Goal: Task Accomplishment & Management: Complete application form

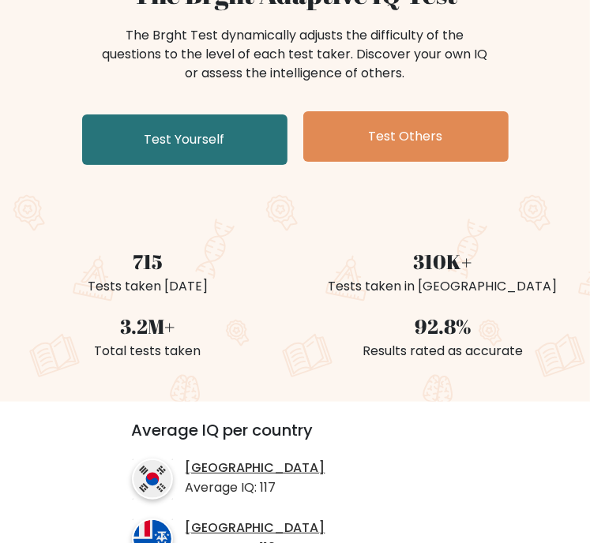
scroll to position [184, 0]
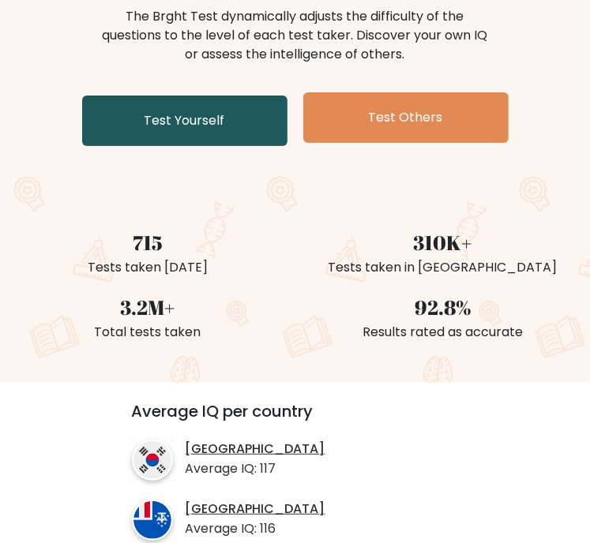
click at [192, 129] on link "Test Yourself" at bounding box center [184, 121] width 205 height 51
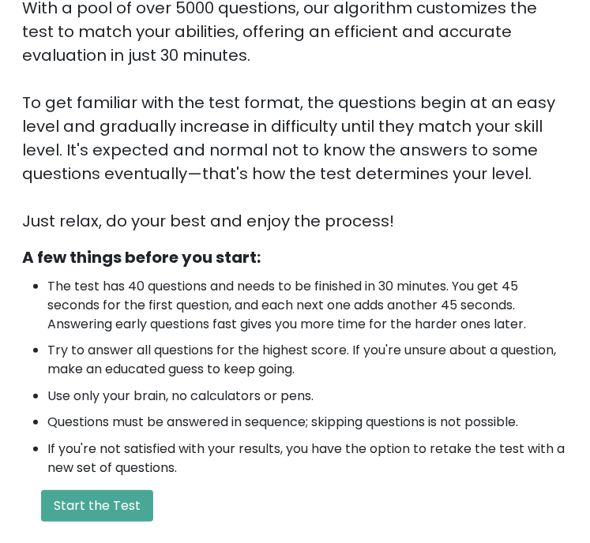
scroll to position [368, 0]
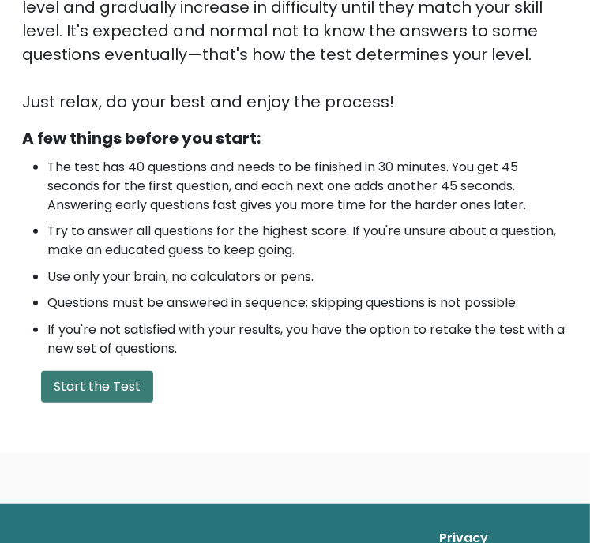
click at [123, 381] on button "Start the Test" at bounding box center [97, 387] width 112 height 32
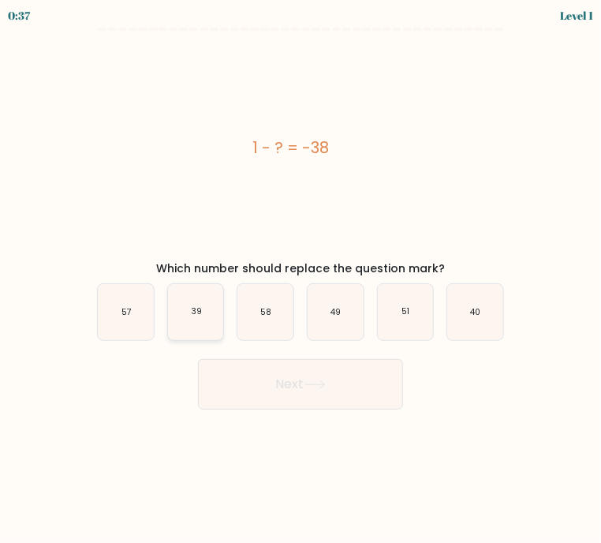
click at [210, 328] on icon "39" at bounding box center [196, 312] width 56 height 56
click at [301, 279] on input "b. 39" at bounding box center [301, 276] width 1 height 8
radio input "true"
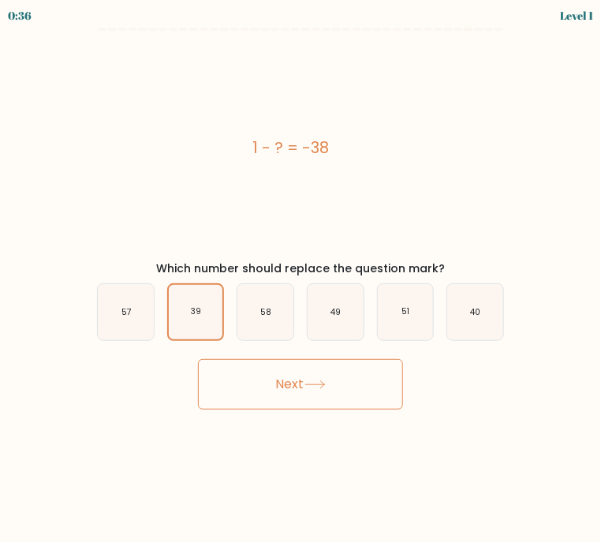
click at [322, 374] on button "Next" at bounding box center [300, 384] width 205 height 51
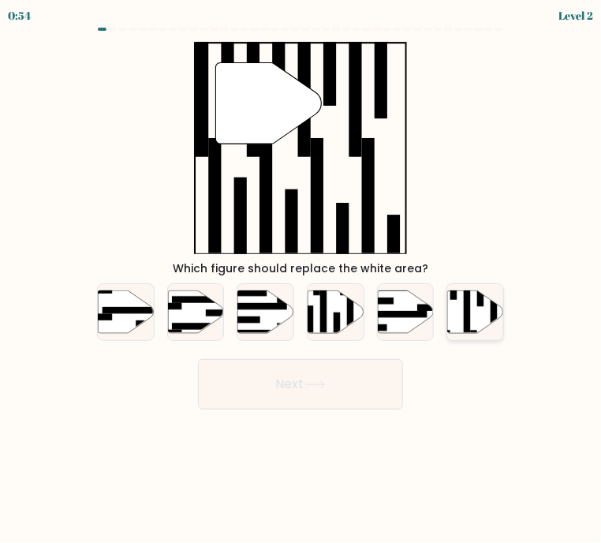
click at [474, 339] on div at bounding box center [476, 312] width 58 height 58
click at [302, 279] on input "f." at bounding box center [301, 276] width 1 height 8
radio input "true"
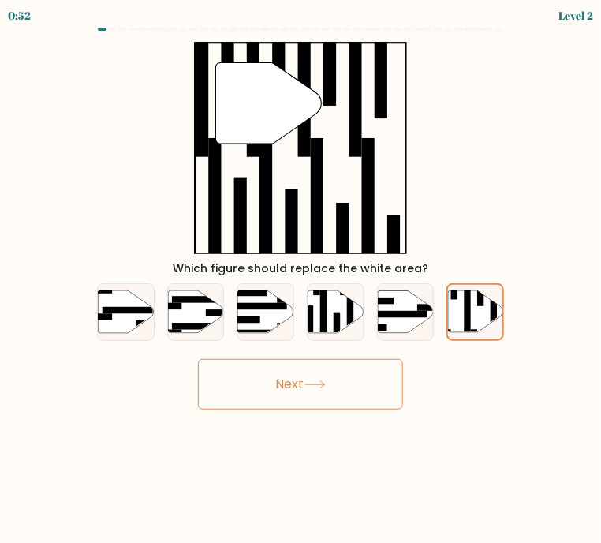
click at [268, 390] on button "Next" at bounding box center [300, 384] width 205 height 51
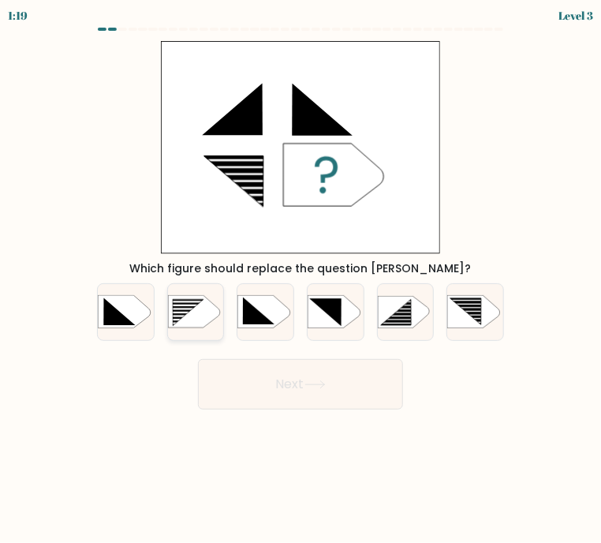
click at [200, 318] on rect at bounding box center [170, 300] width 145 height 111
click at [301, 279] on input "b." at bounding box center [301, 276] width 1 height 8
radio input "true"
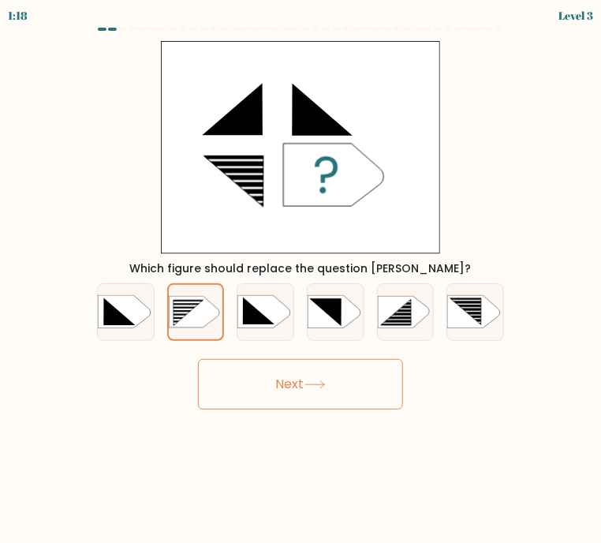
click at [297, 400] on button "Next" at bounding box center [300, 384] width 205 height 51
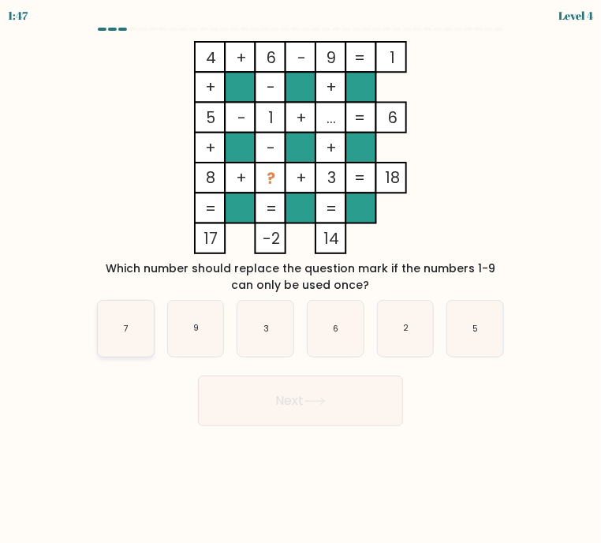
click at [144, 333] on icon "7" at bounding box center [126, 329] width 56 height 56
click at [301, 279] on input "a. 7" at bounding box center [301, 276] width 1 height 8
radio input "true"
click at [369, 406] on button "Next" at bounding box center [300, 401] width 205 height 51
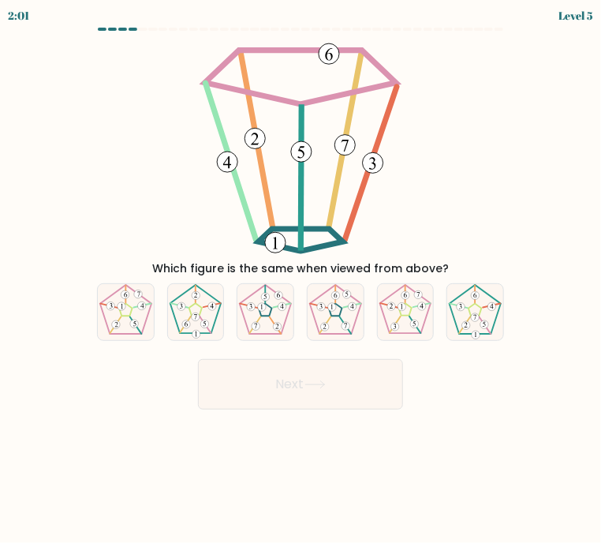
drag, startPoint x: 322, startPoint y: 224, endPoint x: 425, endPoint y: 185, distance: 109.9
click at [424, 185] on div "Which figure is the same when viewed from above?" at bounding box center [301, 159] width 426 height 236
click at [118, 320] on 271 at bounding box center [115, 325] width 11 height 17
click at [301, 279] on input "a." at bounding box center [301, 276] width 1 height 8
radio input "true"
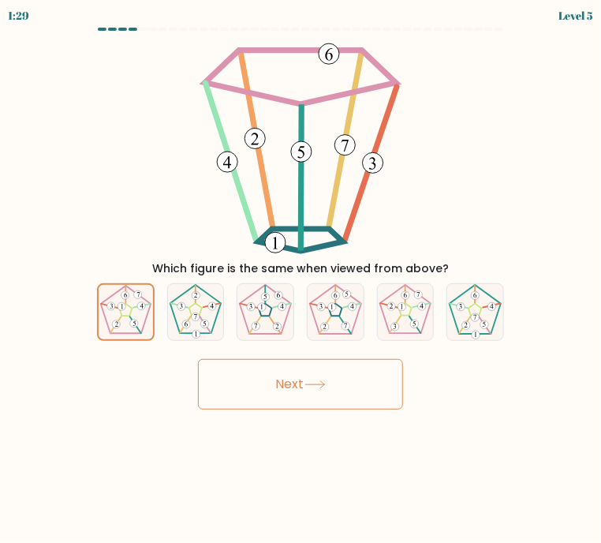
click at [339, 388] on button "Next" at bounding box center [300, 384] width 205 height 51
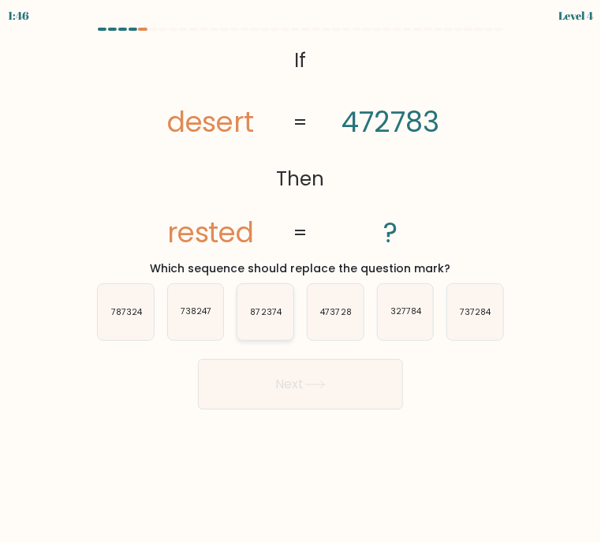
click at [265, 317] on text "872374" at bounding box center [267, 312] width 32 height 12
click at [301, 279] on input "c. 872374" at bounding box center [301, 276] width 1 height 8
radio input "true"
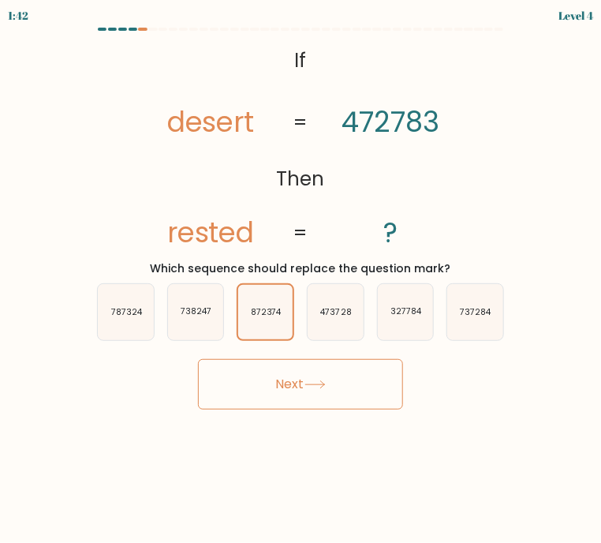
click at [301, 391] on button "Next" at bounding box center [300, 384] width 205 height 51
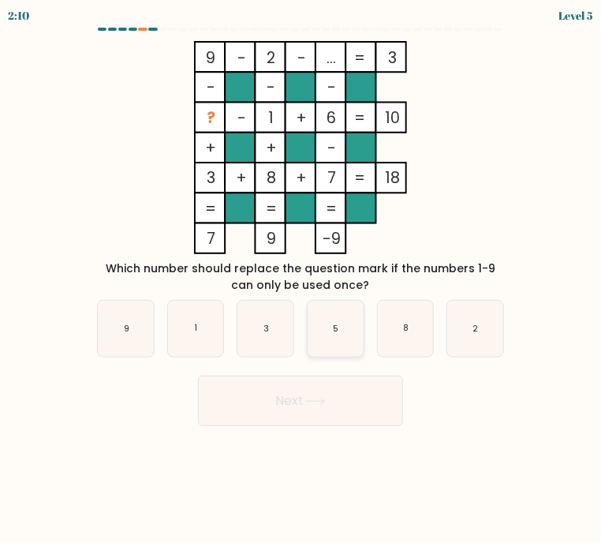
click at [347, 330] on icon "5" at bounding box center [336, 329] width 56 height 56
click at [302, 279] on input "d. 5" at bounding box center [301, 276] width 1 height 8
radio input "true"
click at [326, 410] on button "Next" at bounding box center [300, 401] width 205 height 51
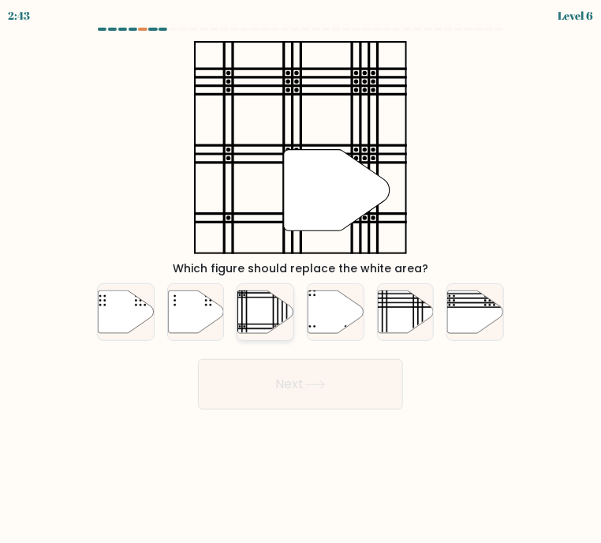
click at [272, 310] on icon at bounding box center [266, 311] width 56 height 43
click at [301, 279] on input "c." at bounding box center [301, 276] width 1 height 8
radio input "true"
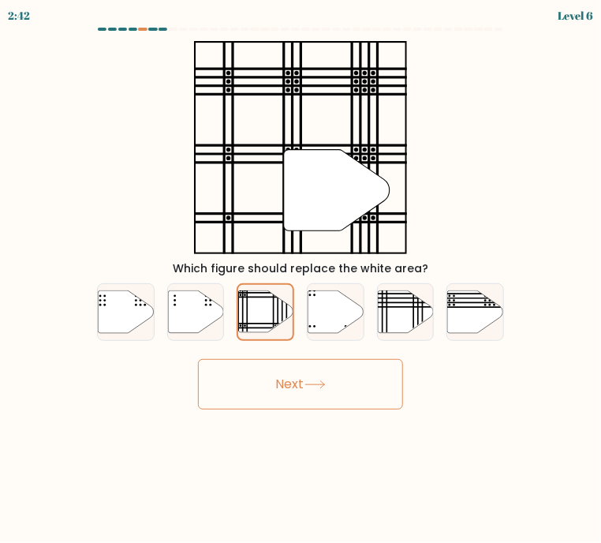
click at [298, 359] on button "Next" at bounding box center [300, 384] width 205 height 51
click at [301, 377] on button "Next" at bounding box center [300, 384] width 205 height 51
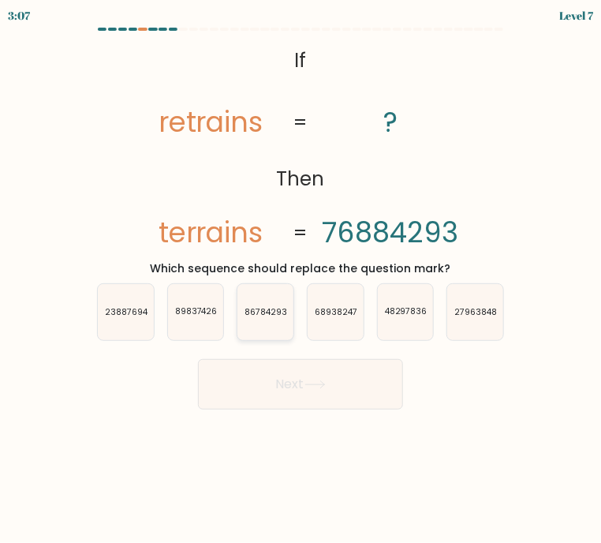
click at [265, 313] on text "86784293" at bounding box center [266, 312] width 43 height 12
click at [301, 279] on input "c. 86784293" at bounding box center [301, 276] width 1 height 8
radio input "true"
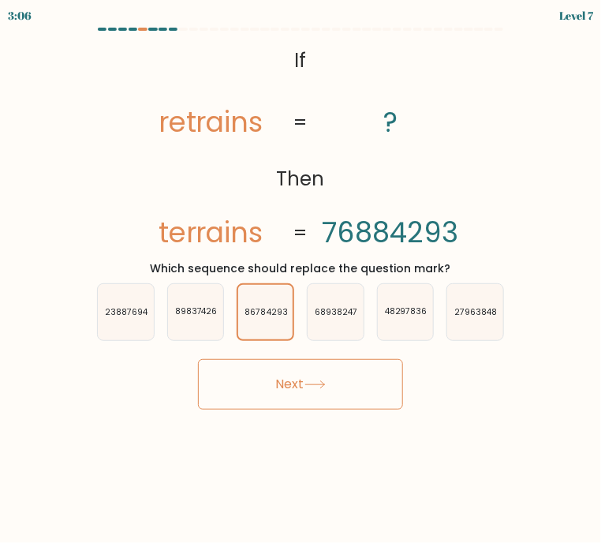
click at [290, 372] on button "Next" at bounding box center [300, 384] width 205 height 51
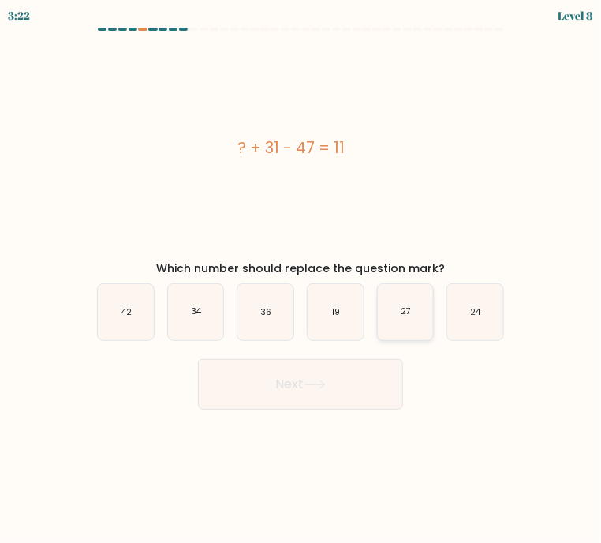
click at [398, 321] on icon "27" at bounding box center [406, 312] width 56 height 56
click at [302, 279] on input "e. 27" at bounding box center [301, 276] width 1 height 8
radio input "true"
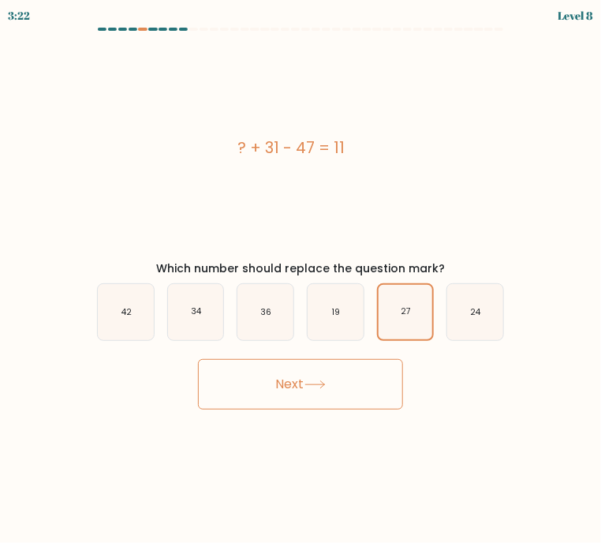
click at [340, 380] on button "Next" at bounding box center [300, 384] width 205 height 51
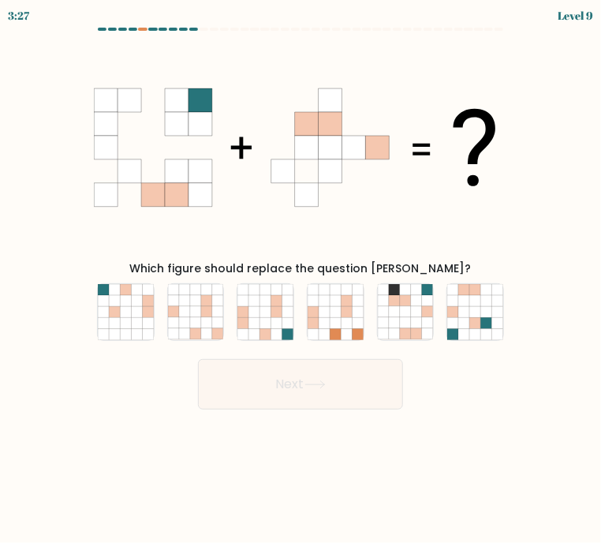
drag, startPoint x: 347, startPoint y: 135, endPoint x: 406, endPoint y: 265, distance: 143.1
click at [406, 265] on div "Which figure should replace the question mark?" at bounding box center [301, 159] width 426 height 236
click at [529, 394] on form at bounding box center [300, 219] width 601 height 382
click at [400, 309] on icon at bounding box center [405, 311] width 11 height 11
click at [302, 279] on input "e." at bounding box center [301, 276] width 1 height 8
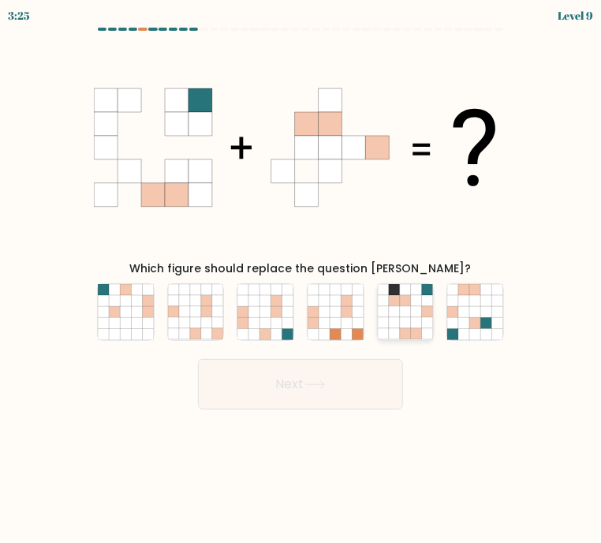
radio input "true"
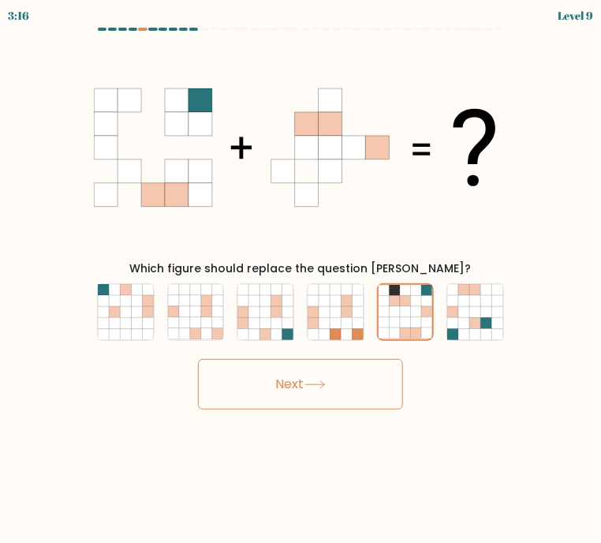
click at [350, 381] on button "Next" at bounding box center [300, 384] width 205 height 51
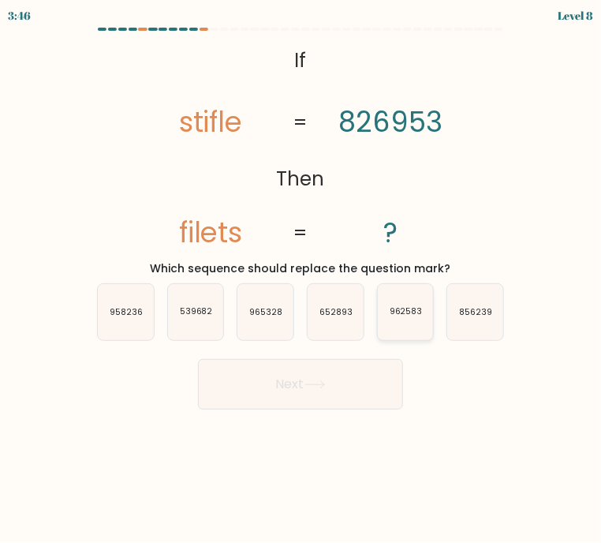
click at [410, 318] on icon "962583" at bounding box center [406, 312] width 56 height 56
click at [302, 279] on input "e. 962583" at bounding box center [301, 276] width 1 height 8
radio input "true"
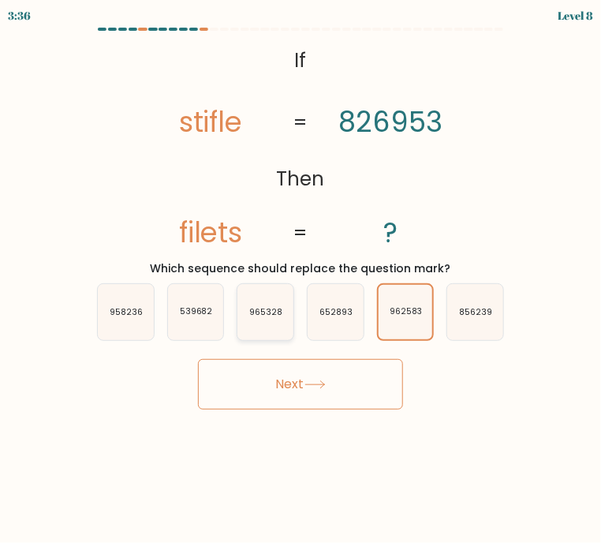
click at [288, 328] on icon "965328" at bounding box center [266, 312] width 56 height 56
click at [301, 279] on input "c. 965328" at bounding box center [301, 276] width 1 height 8
radio input "true"
click at [341, 380] on button "Next" at bounding box center [300, 384] width 205 height 51
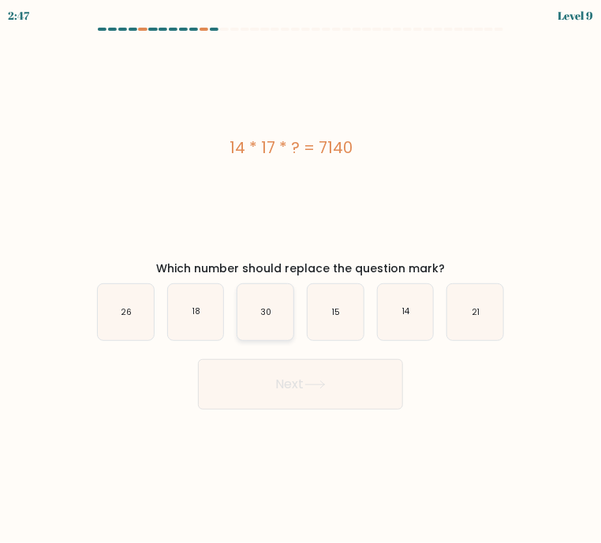
click at [256, 305] on icon "30" at bounding box center [266, 312] width 56 height 56
click at [301, 279] on input "c. 30" at bounding box center [301, 276] width 1 height 8
radio input "true"
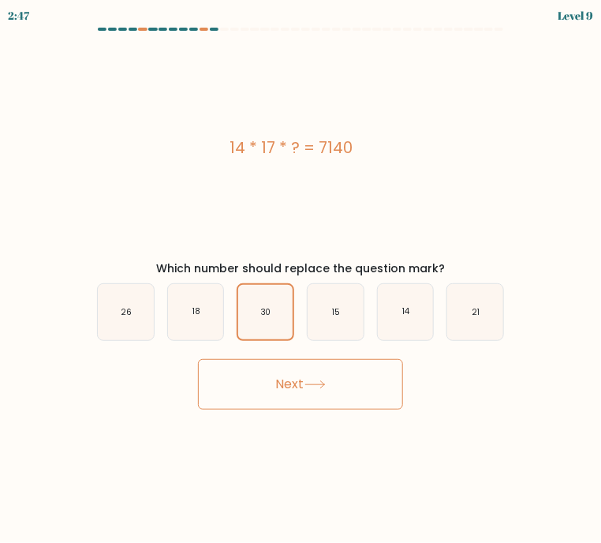
click at [313, 415] on body "2:47 Level 9 a." at bounding box center [300, 271] width 601 height 543
click at [319, 400] on button "Next" at bounding box center [300, 384] width 205 height 51
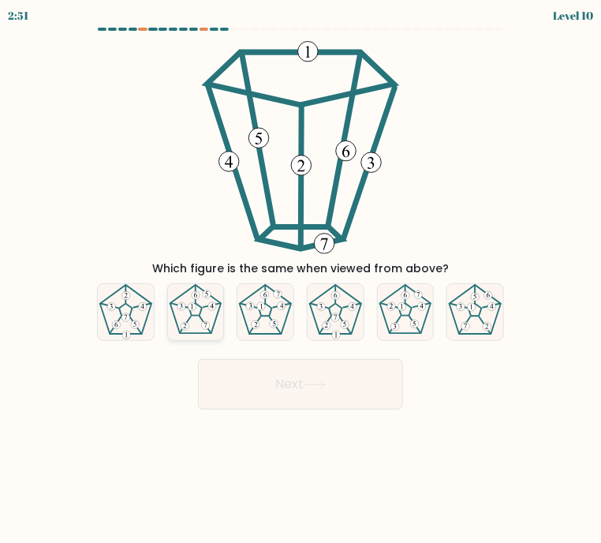
click at [201, 313] on 255 at bounding box center [195, 310] width 13 height 13
click at [301, 279] on input "b." at bounding box center [301, 276] width 1 height 8
radio input "true"
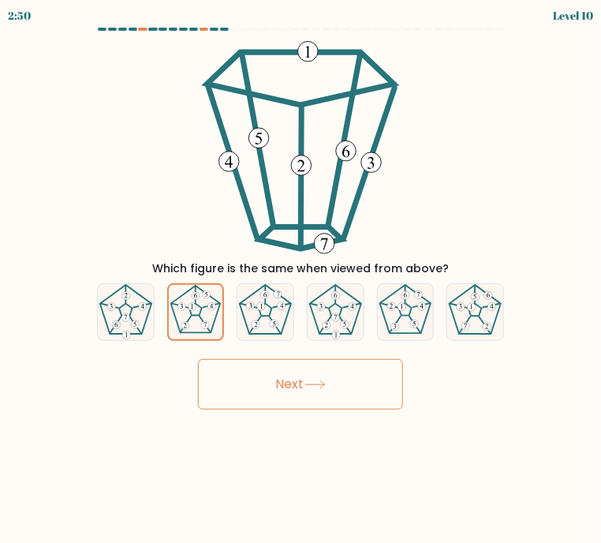
click at [330, 397] on button "Next" at bounding box center [300, 384] width 205 height 51
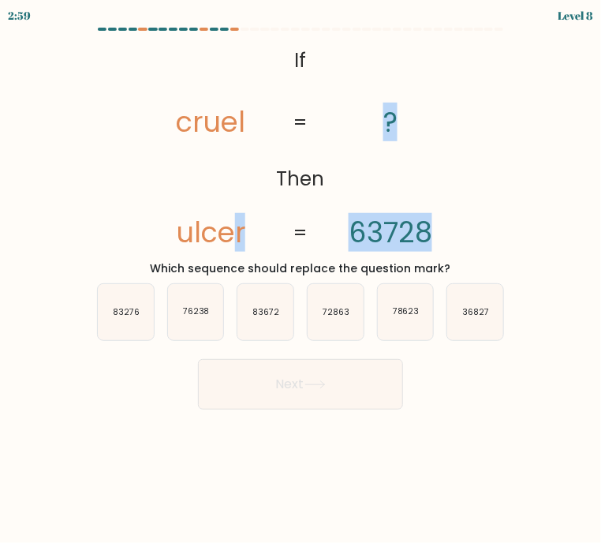
drag, startPoint x: 238, startPoint y: 235, endPoint x: 448, endPoint y: 242, distance: 210.1
click at [448, 242] on icon "@import url('https://fonts.googleapis.com/css?family=Abril+Fatface:400,100,100i…" at bounding box center [301, 147] width 346 height 213
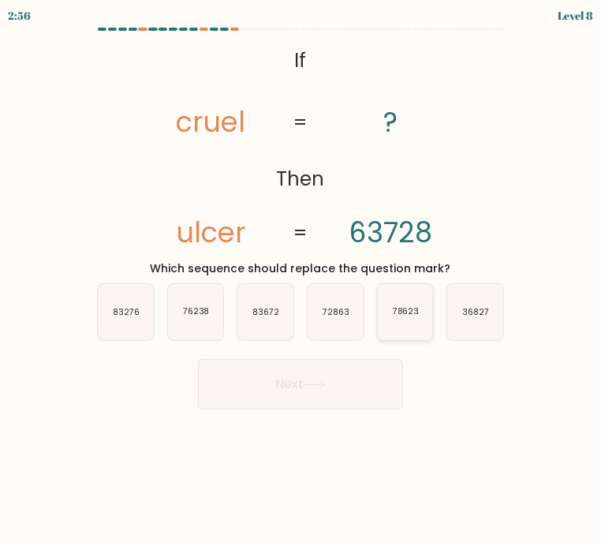
click at [407, 320] on icon "78623" at bounding box center [406, 312] width 56 height 56
click at [302, 279] on input "e. 78623" at bounding box center [301, 276] width 1 height 8
radio input "true"
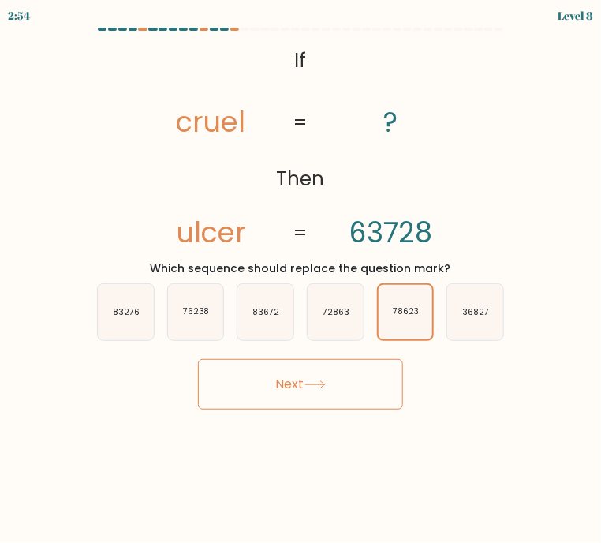
click at [347, 397] on button "Next" at bounding box center [300, 384] width 205 height 51
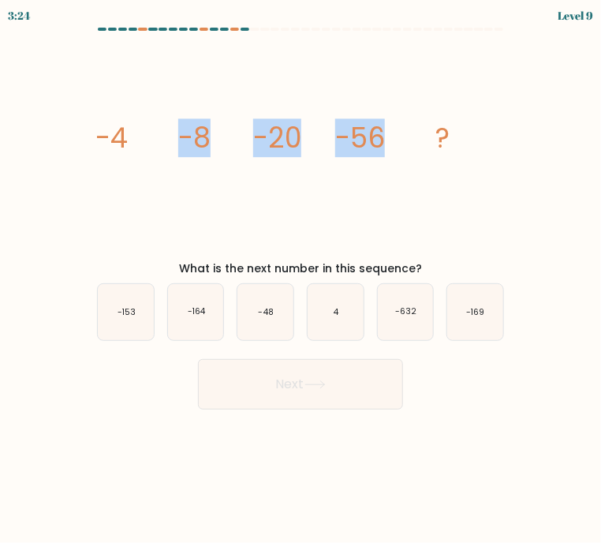
drag, startPoint x: 92, startPoint y: 114, endPoint x: 418, endPoint y: 144, distance: 327.3
click at [418, 144] on form at bounding box center [300, 219] width 601 height 382
drag, startPoint x: 70, startPoint y: 129, endPoint x: 420, endPoint y: 138, distance: 349.8
click at [420, 138] on form at bounding box center [300, 219] width 601 height 382
click at [196, 160] on icon "image/svg+xml -4 -8 -20 -56 ?" at bounding box center [301, 147] width 414 height 213
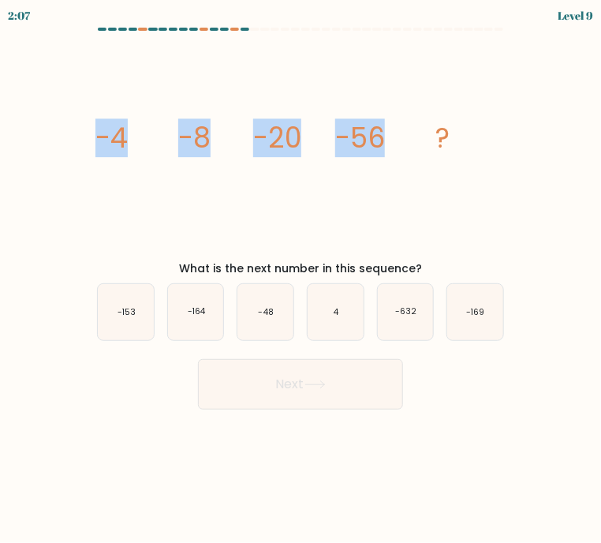
drag, startPoint x: 88, startPoint y: 133, endPoint x: 417, endPoint y: 133, distance: 328.3
click at [417, 133] on div "image/svg+xml -4 -8 -20 -56 ? What is the next number in this sequence?" at bounding box center [301, 159] width 426 height 236
copy g "-4 -8 -20 -56"
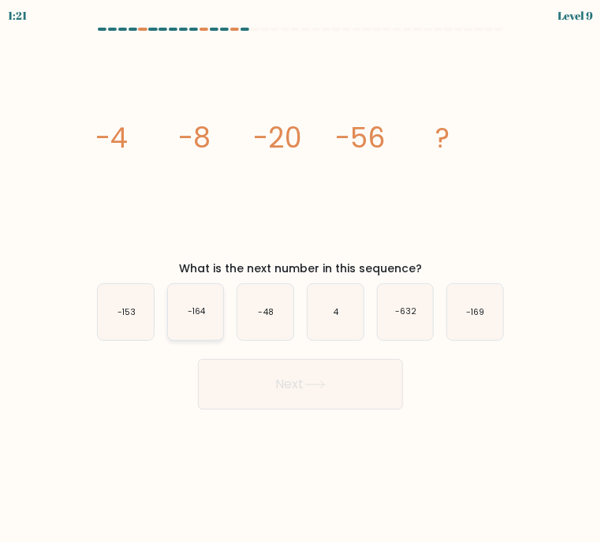
click at [174, 315] on icon "-164" at bounding box center [196, 312] width 56 height 56
click at [301, 279] on input "b. -164" at bounding box center [301, 276] width 1 height 8
radio input "true"
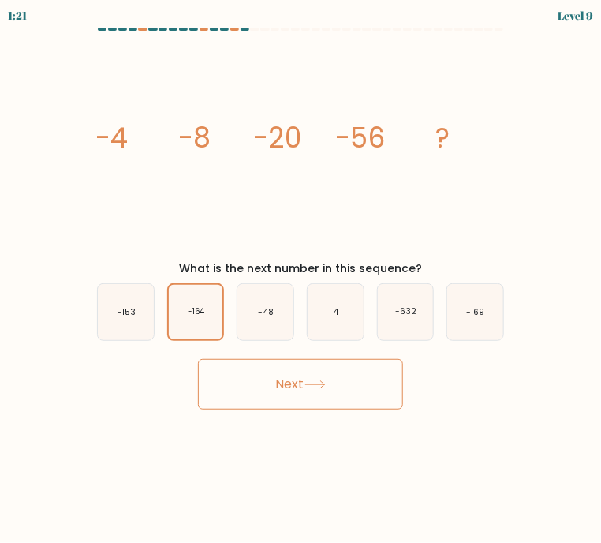
click at [286, 391] on button "Next" at bounding box center [300, 384] width 205 height 51
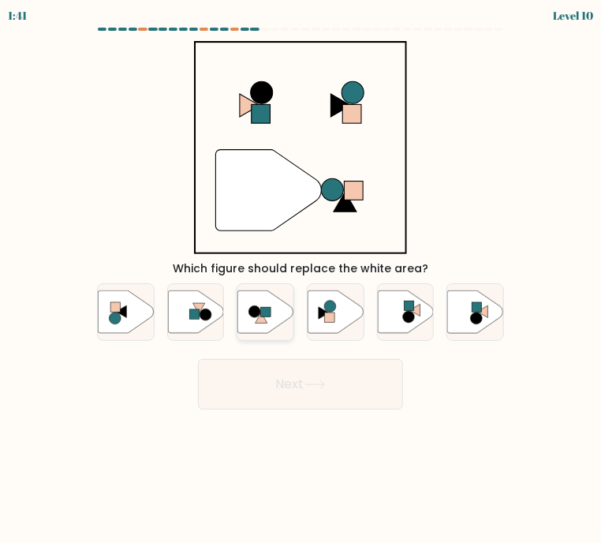
click at [269, 326] on icon at bounding box center [266, 311] width 56 height 43
click at [301, 279] on input "c." at bounding box center [301, 276] width 1 height 8
radio input "true"
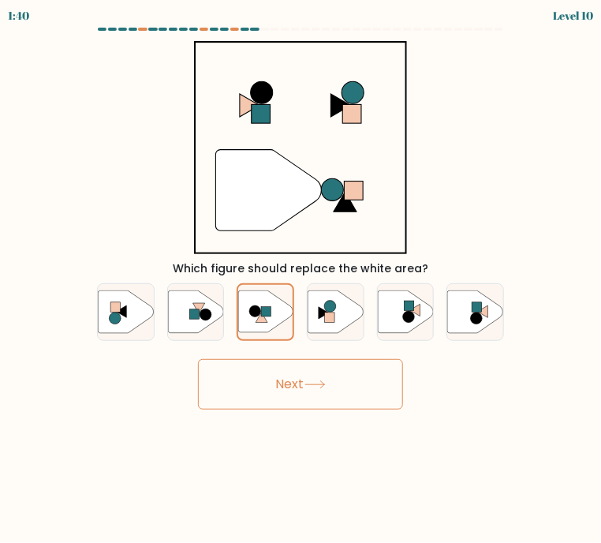
click at [297, 369] on button "Next" at bounding box center [300, 384] width 205 height 51
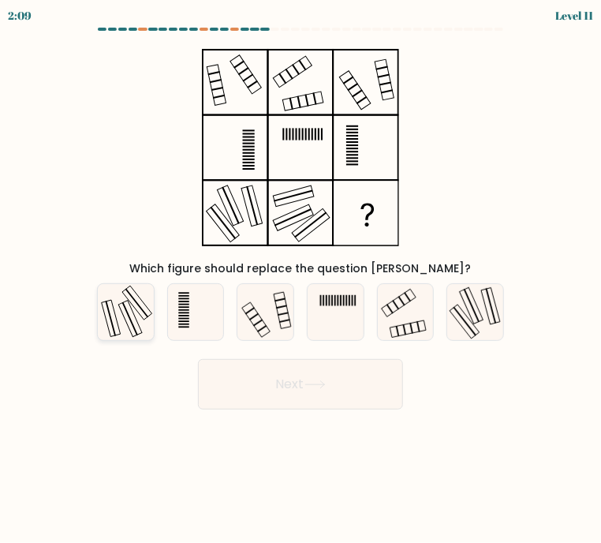
click at [129, 328] on icon at bounding box center [126, 312] width 56 height 56
click at [301, 279] on input "a." at bounding box center [301, 276] width 1 height 8
radio input "true"
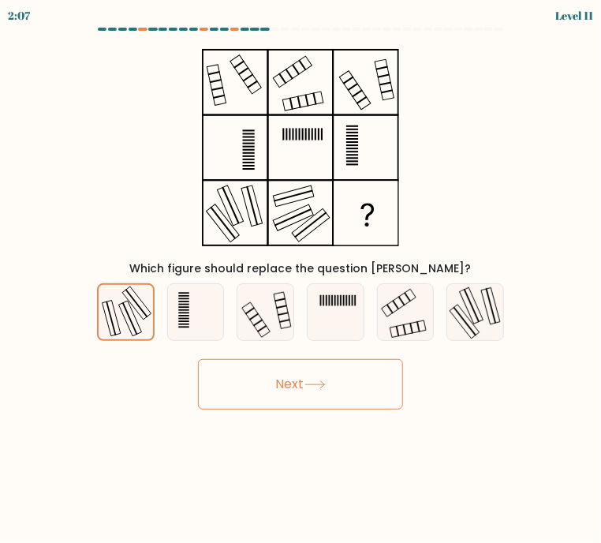
click at [307, 369] on button "Next" at bounding box center [300, 384] width 205 height 51
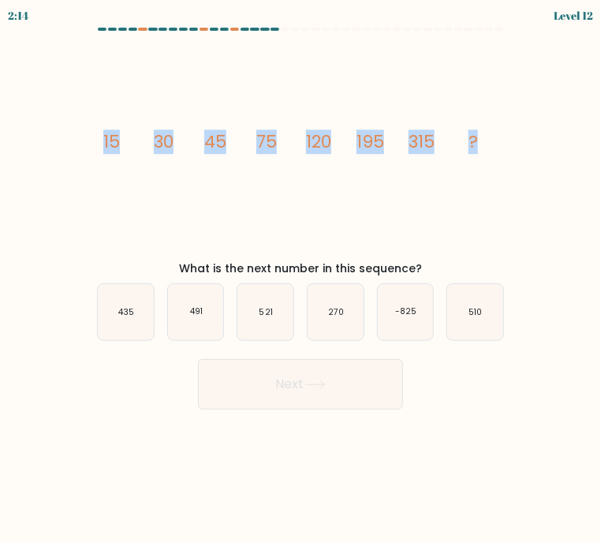
click at [505, 140] on icon "image/svg+xml 15 30 45 75 120 195 315 ?" at bounding box center [301, 147] width 414 height 213
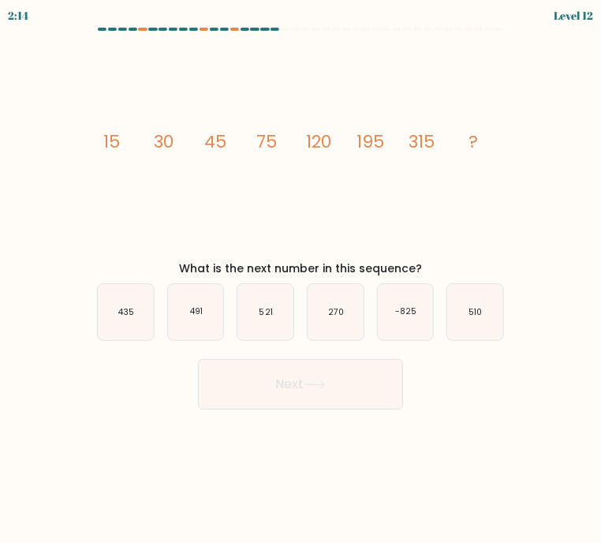
drag, startPoint x: 497, startPoint y: 73, endPoint x: 496, endPoint y: 1, distance: 72.6
click at [499, 12] on body "2:14 Level 12" at bounding box center [300, 271] width 601 height 543
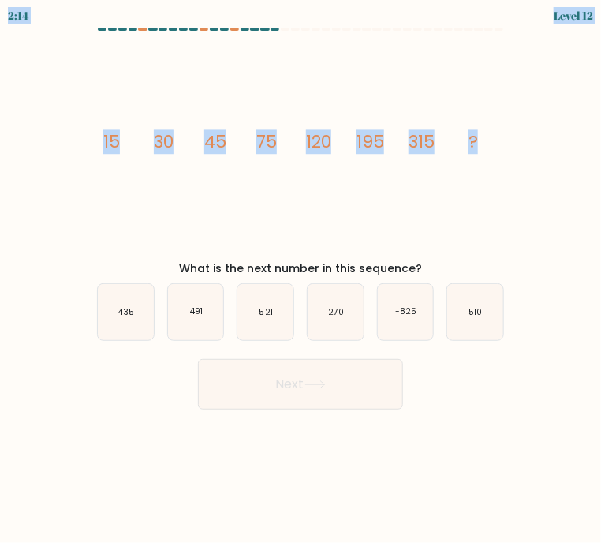
copy body "2:14 Level 12 image/svg+xml 15 30 45 75 120 195 315 ?"
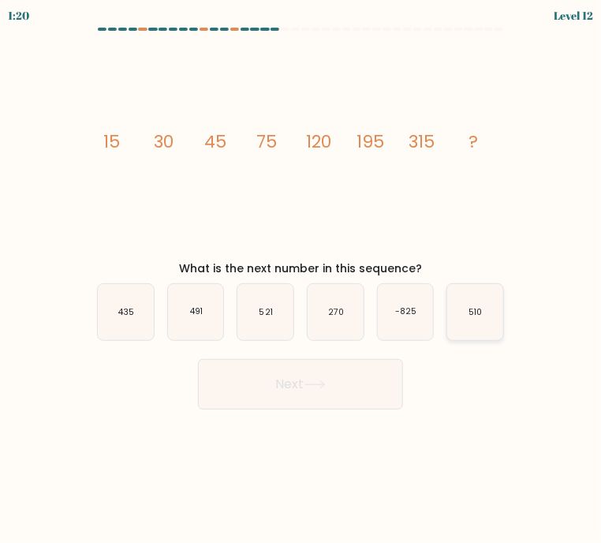
click at [481, 329] on icon "510" at bounding box center [476, 312] width 56 height 56
click at [302, 279] on input "f. 510" at bounding box center [301, 276] width 1 height 8
radio input "true"
click at [290, 387] on button "Next" at bounding box center [300, 384] width 205 height 51
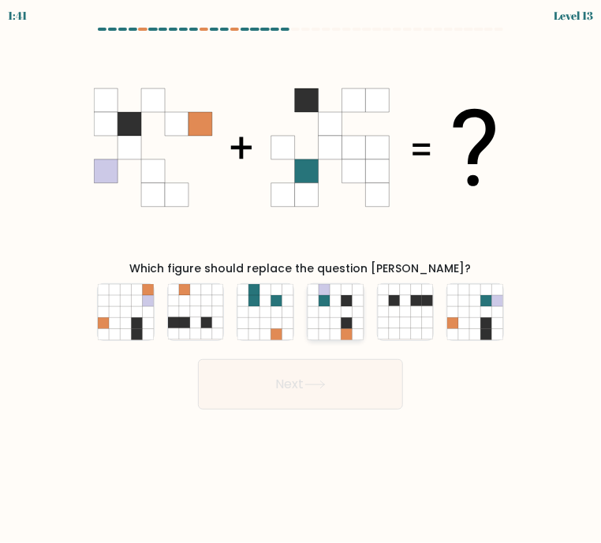
click at [331, 335] on icon at bounding box center [335, 333] width 11 height 11
click at [302, 279] on input "d." at bounding box center [301, 276] width 1 height 8
radio input "true"
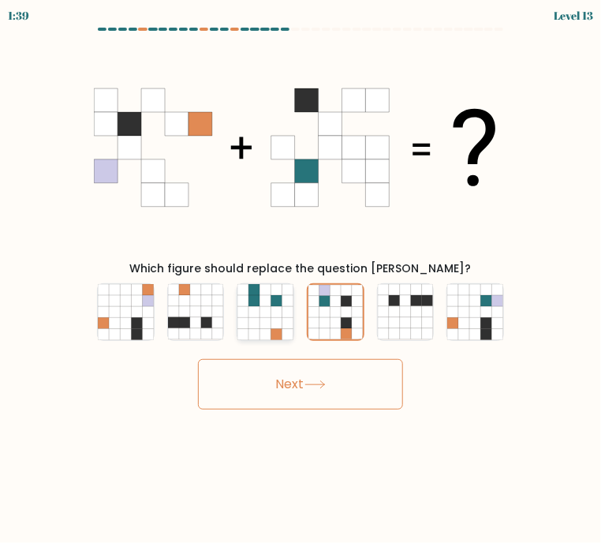
click at [257, 318] on icon at bounding box center [254, 322] width 11 height 11
click at [301, 279] on input "c." at bounding box center [301, 276] width 1 height 8
radio input "true"
click at [332, 334] on icon at bounding box center [335, 333] width 11 height 11
click at [302, 279] on input "d." at bounding box center [301, 276] width 1 height 8
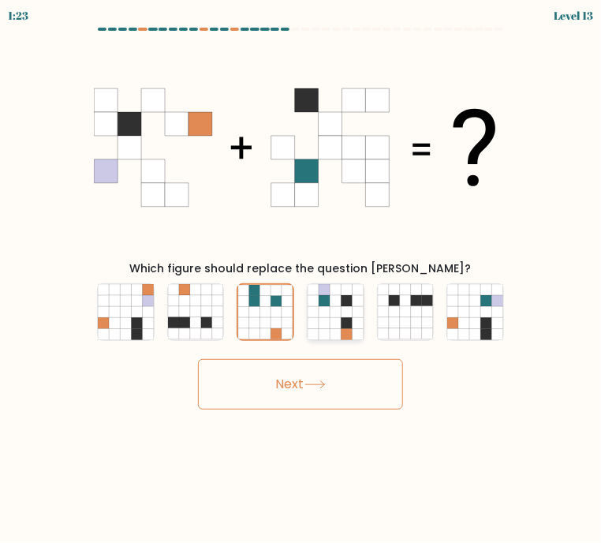
radio input "true"
click at [339, 406] on button "Next" at bounding box center [300, 384] width 205 height 51
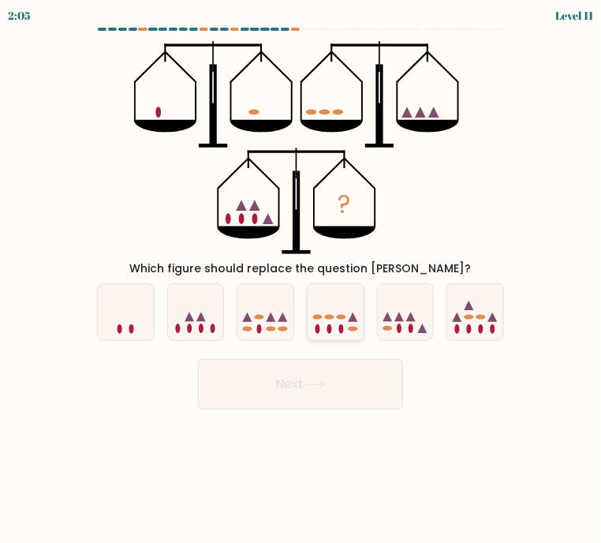
click at [333, 323] on icon at bounding box center [336, 312] width 56 height 47
click at [302, 279] on input "d." at bounding box center [301, 276] width 1 height 8
radio input "true"
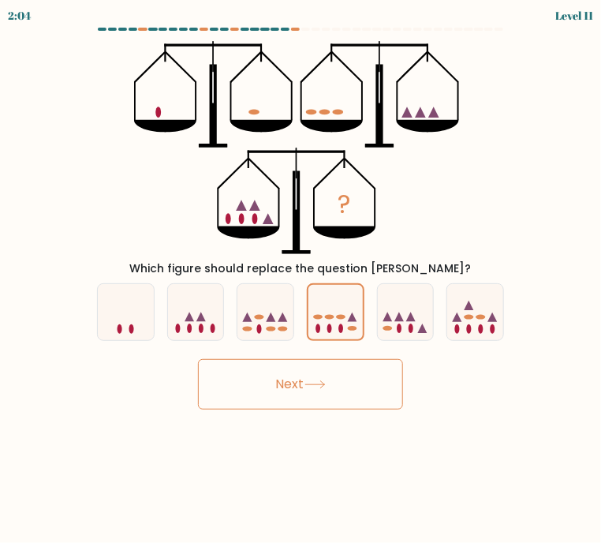
click at [358, 369] on button "Next" at bounding box center [300, 384] width 205 height 51
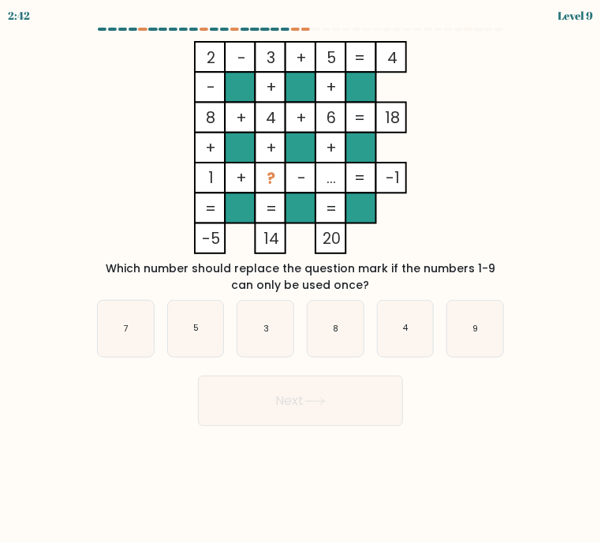
click at [329, 181] on tspan "..." at bounding box center [331, 178] width 9 height 21
click at [281, 343] on icon "3" at bounding box center [266, 329] width 56 height 56
click at [301, 279] on input "c. 3" at bounding box center [301, 276] width 1 height 8
radio input "true"
click at [296, 397] on button "Next" at bounding box center [300, 401] width 205 height 51
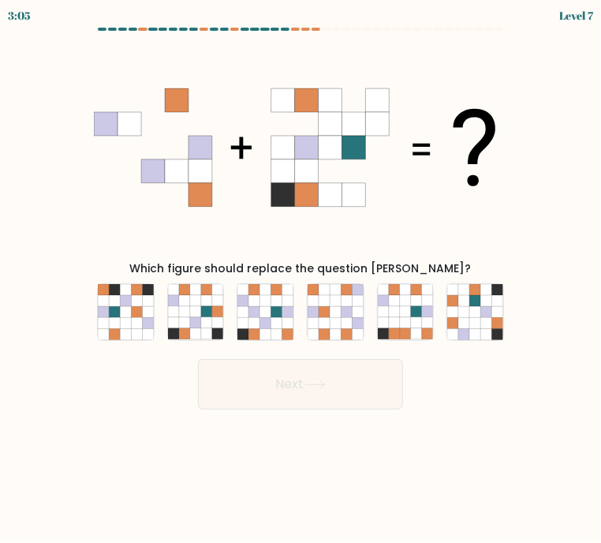
click at [369, 310] on div "d." at bounding box center [336, 312] width 70 height 58
click at [420, 320] on icon at bounding box center [416, 322] width 11 height 11
click at [302, 279] on input "e." at bounding box center [301, 276] width 1 height 8
radio input "true"
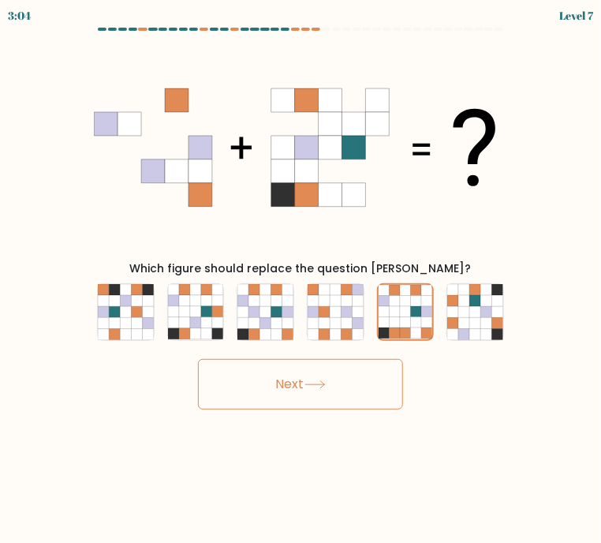
click at [369, 391] on button "Next" at bounding box center [300, 384] width 205 height 51
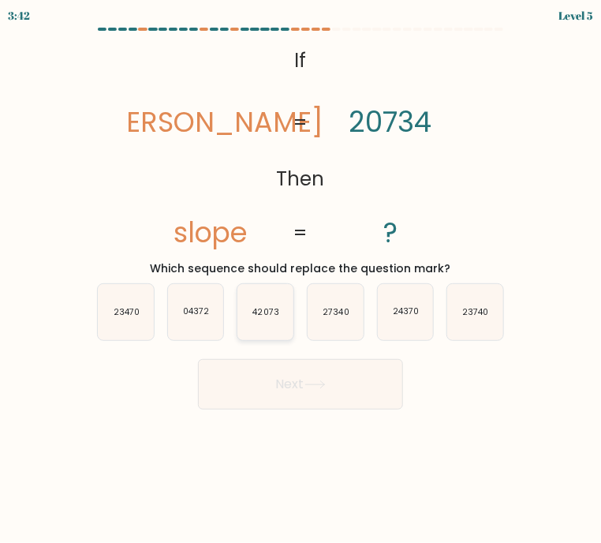
click at [269, 328] on icon "42073" at bounding box center [266, 312] width 56 height 56
click at [301, 279] on input "c. 42073" at bounding box center [301, 276] width 1 height 8
radio input "true"
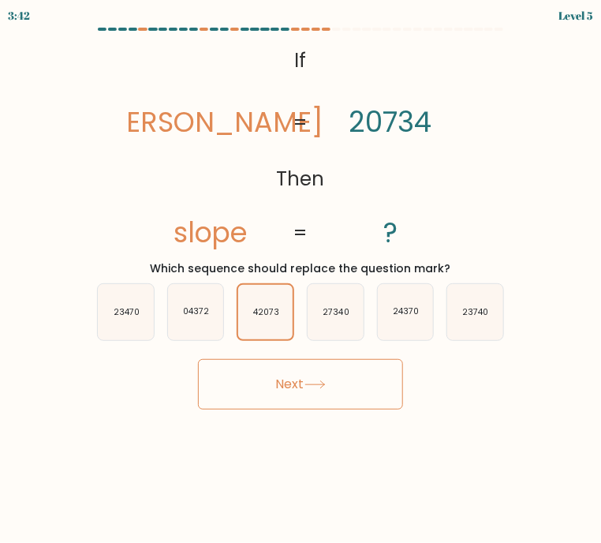
click at [294, 368] on button "Next" at bounding box center [300, 384] width 205 height 51
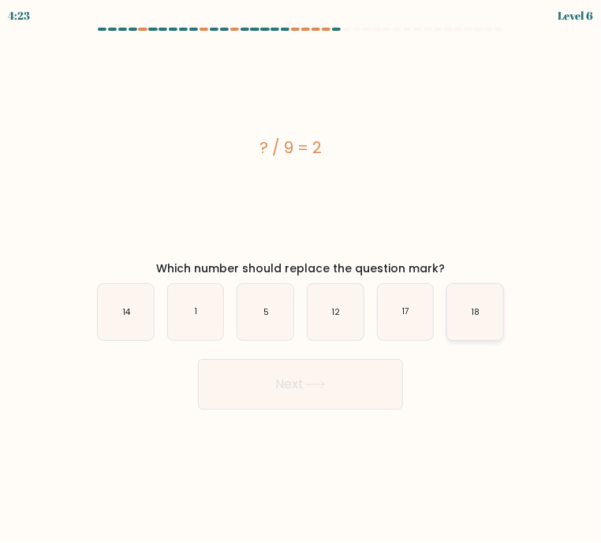
click at [485, 315] on icon "18" at bounding box center [476, 312] width 56 height 56
click at [302, 279] on input "f. 18" at bounding box center [301, 276] width 1 height 8
radio input "true"
click at [353, 369] on button "Next" at bounding box center [300, 384] width 205 height 51
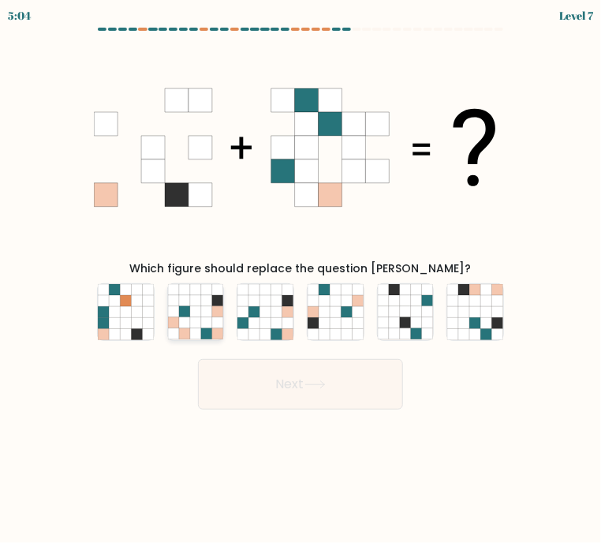
click at [182, 328] on icon at bounding box center [184, 322] width 11 height 11
click at [301, 279] on input "b." at bounding box center [301, 276] width 1 height 8
radio input "true"
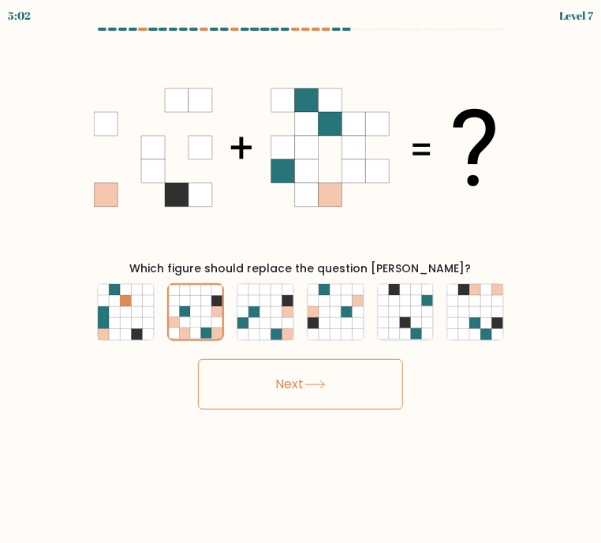
click at [271, 398] on button "Next" at bounding box center [300, 384] width 205 height 51
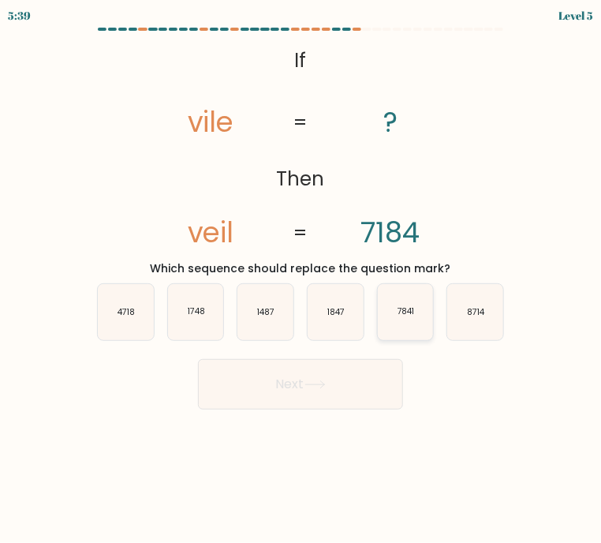
click at [411, 313] on text "7841" at bounding box center [406, 312] width 17 height 12
click at [302, 279] on input "e. 7841" at bounding box center [301, 276] width 1 height 8
radio input "true"
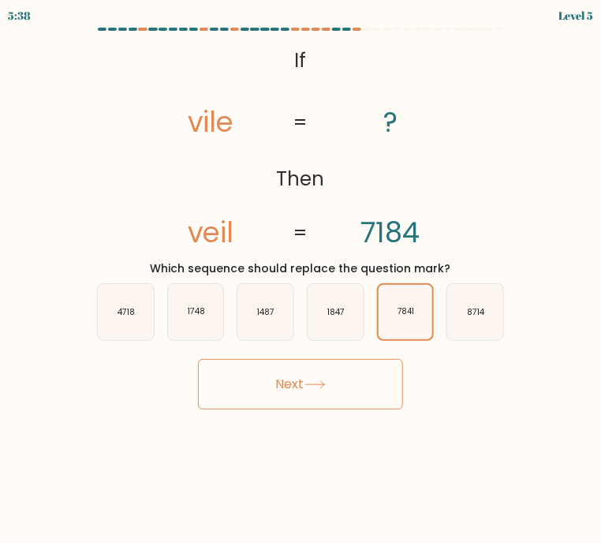
click at [347, 359] on button "Next" at bounding box center [300, 384] width 205 height 51
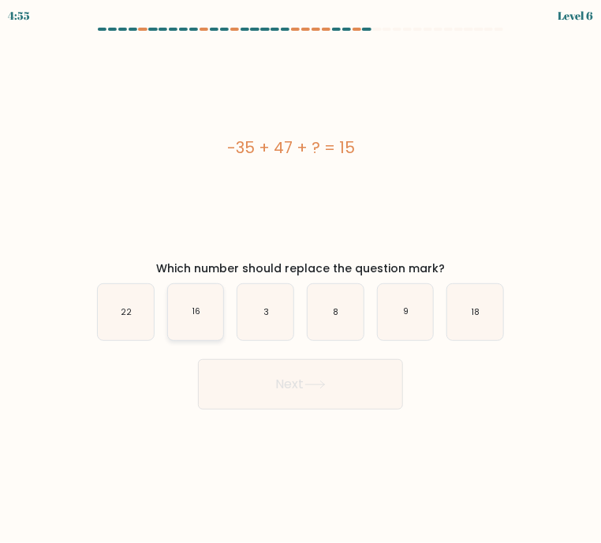
click at [212, 320] on icon "16" at bounding box center [196, 312] width 56 height 56
click at [301, 279] on input "b. 16" at bounding box center [301, 276] width 1 height 8
radio input "true"
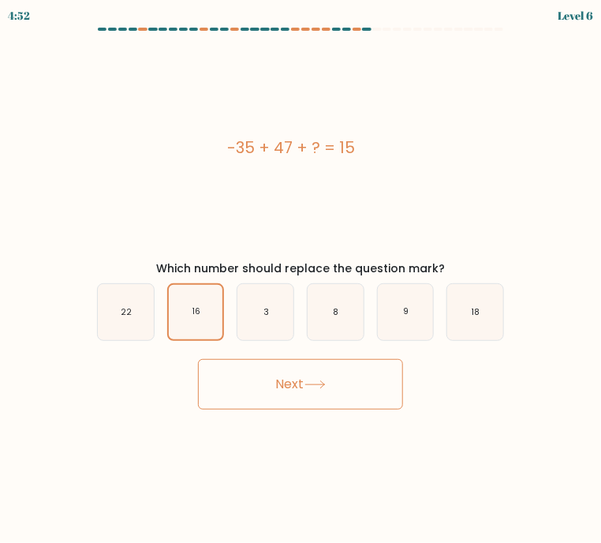
click at [309, 383] on icon at bounding box center [315, 384] width 21 height 9
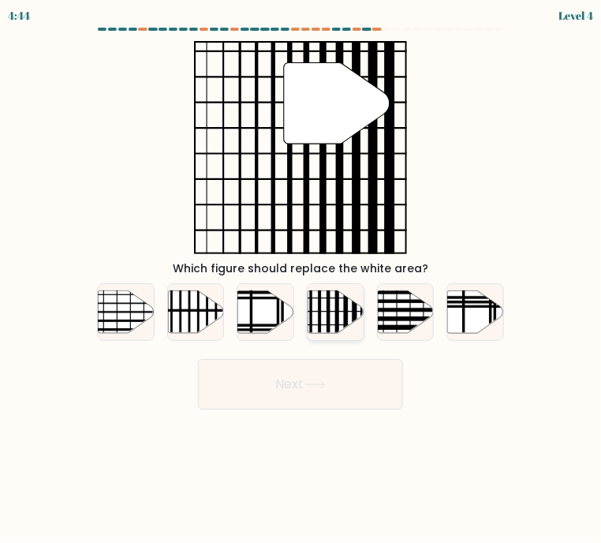
click at [333, 315] on icon at bounding box center [336, 311] width 56 height 43
click at [302, 279] on input "d." at bounding box center [301, 276] width 1 height 8
radio input "true"
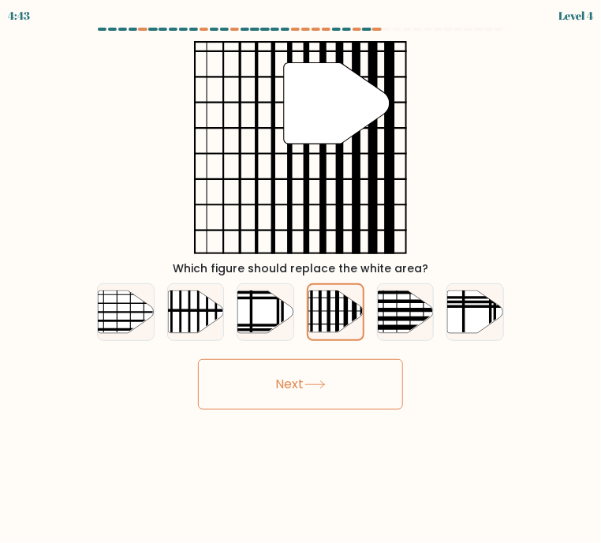
click at [328, 403] on button "Next" at bounding box center [300, 384] width 205 height 51
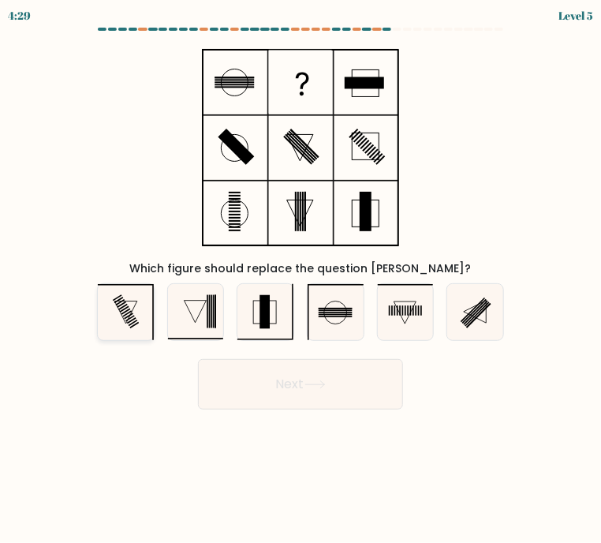
click at [135, 317] on icon at bounding box center [126, 312] width 56 height 56
click at [301, 279] on input "a." at bounding box center [301, 276] width 1 height 8
radio input "true"
click at [298, 384] on button "Next" at bounding box center [300, 384] width 205 height 51
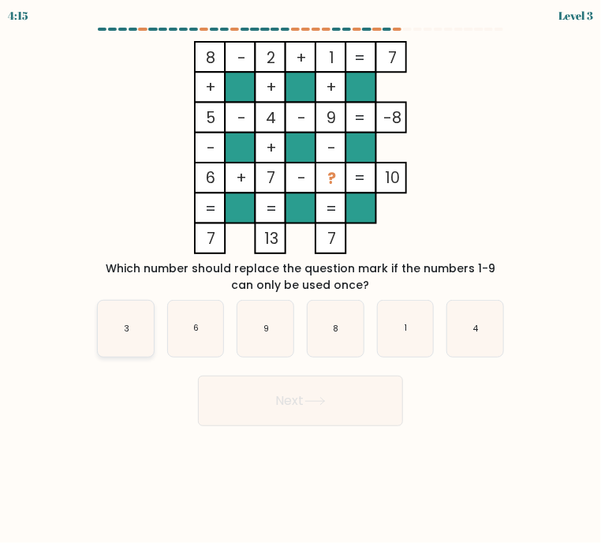
click at [136, 338] on icon "3" at bounding box center [126, 329] width 56 height 56
click at [301, 279] on input "a. 3" at bounding box center [301, 276] width 1 height 8
radio input "true"
click at [136, 338] on icon "3" at bounding box center [126, 329] width 54 height 54
click at [301, 279] on input "a. 3" at bounding box center [301, 276] width 1 height 8
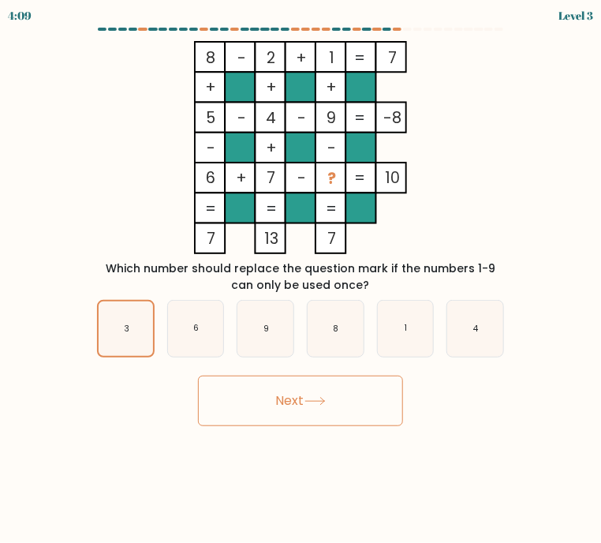
click at [331, 403] on button "Next" at bounding box center [300, 401] width 205 height 51
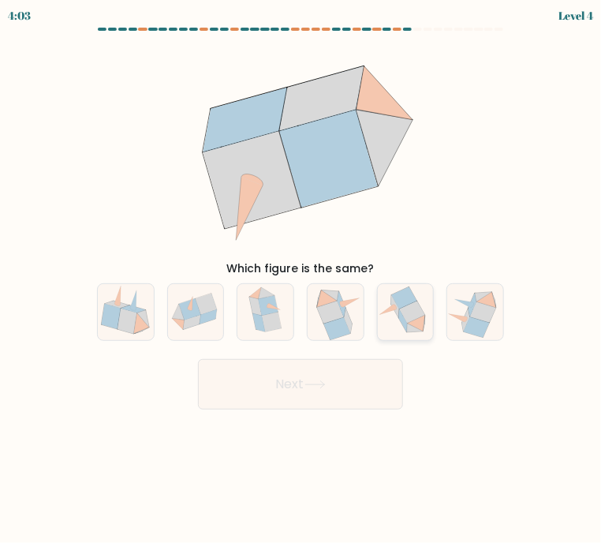
click at [420, 324] on icon at bounding box center [417, 323] width 18 height 17
click at [302, 279] on input "e." at bounding box center [301, 276] width 1 height 8
radio input "true"
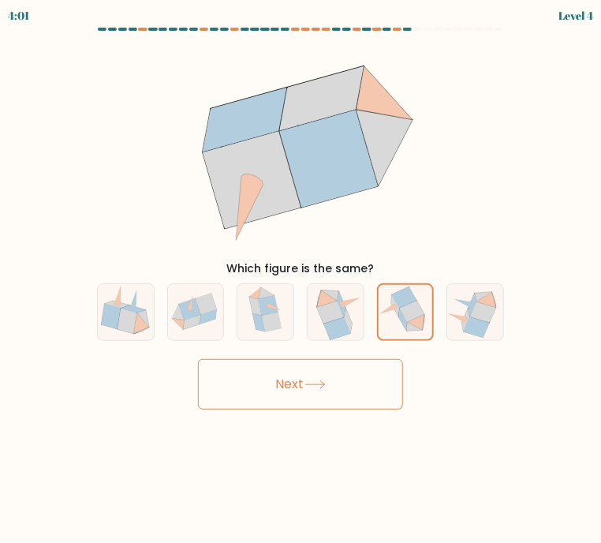
click at [294, 393] on button "Next" at bounding box center [300, 384] width 205 height 51
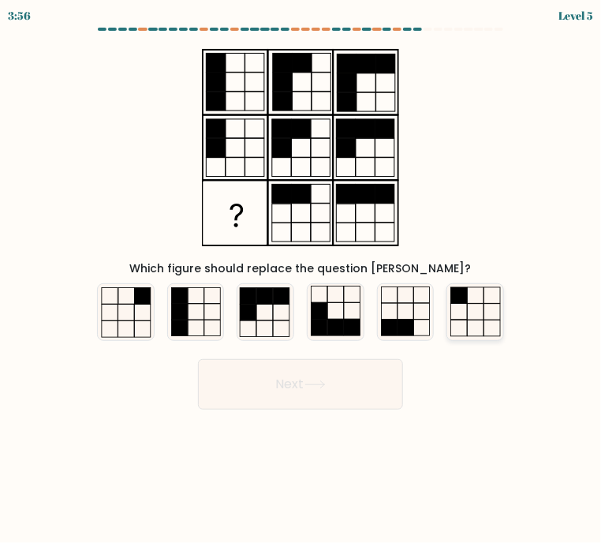
click at [480, 305] on icon at bounding box center [476, 312] width 56 height 56
click at [302, 279] on input "f." at bounding box center [301, 276] width 1 height 8
radio input "true"
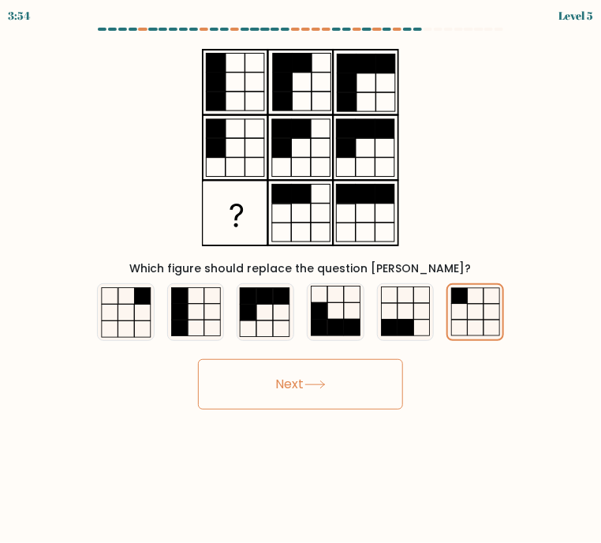
click at [319, 385] on icon at bounding box center [315, 384] width 21 height 9
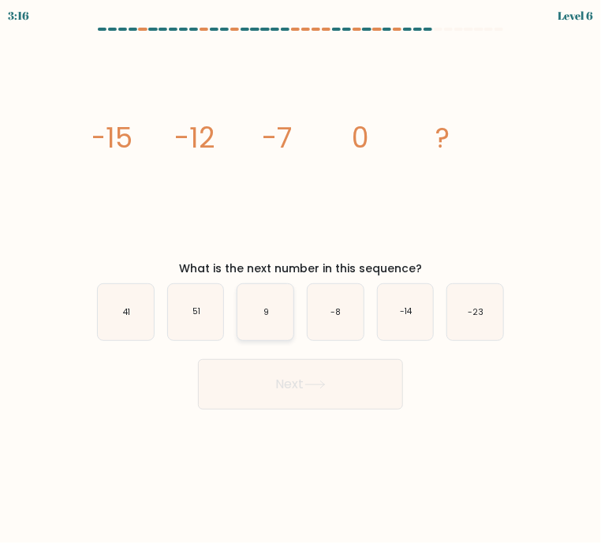
click at [261, 318] on icon "9" at bounding box center [266, 312] width 56 height 56
click at [301, 279] on input "c. 9" at bounding box center [301, 276] width 1 height 8
radio input "true"
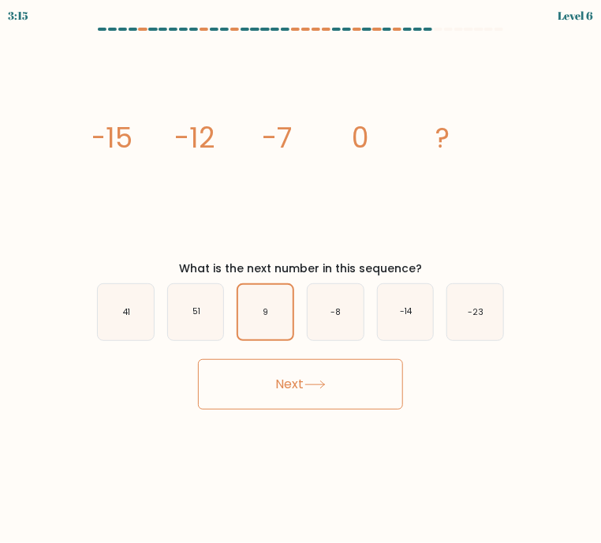
click at [299, 395] on button "Next" at bounding box center [300, 384] width 205 height 51
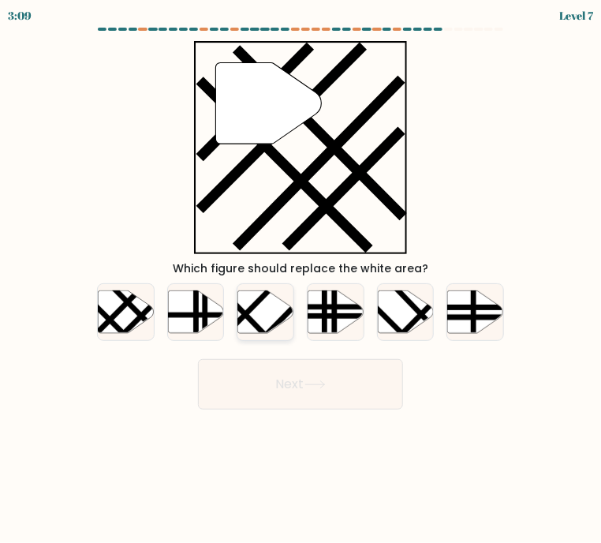
click at [257, 320] on icon at bounding box center [266, 311] width 56 height 43
click at [301, 279] on input "c." at bounding box center [301, 276] width 1 height 8
radio input "true"
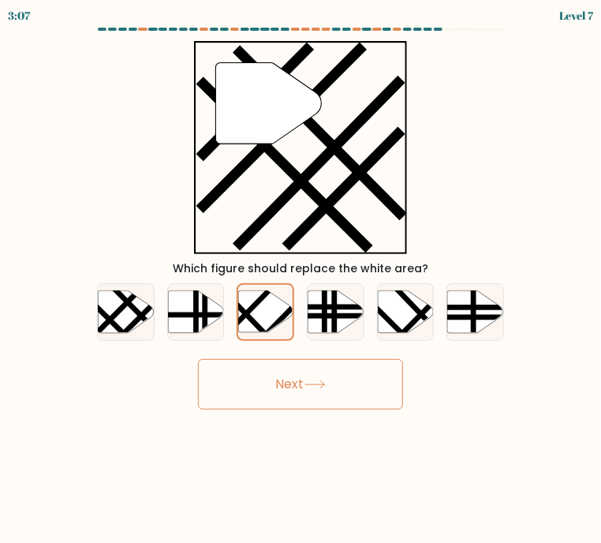
click at [301, 380] on button "Next" at bounding box center [300, 384] width 205 height 51
